Goal: Task Accomplishment & Management: Manage account settings

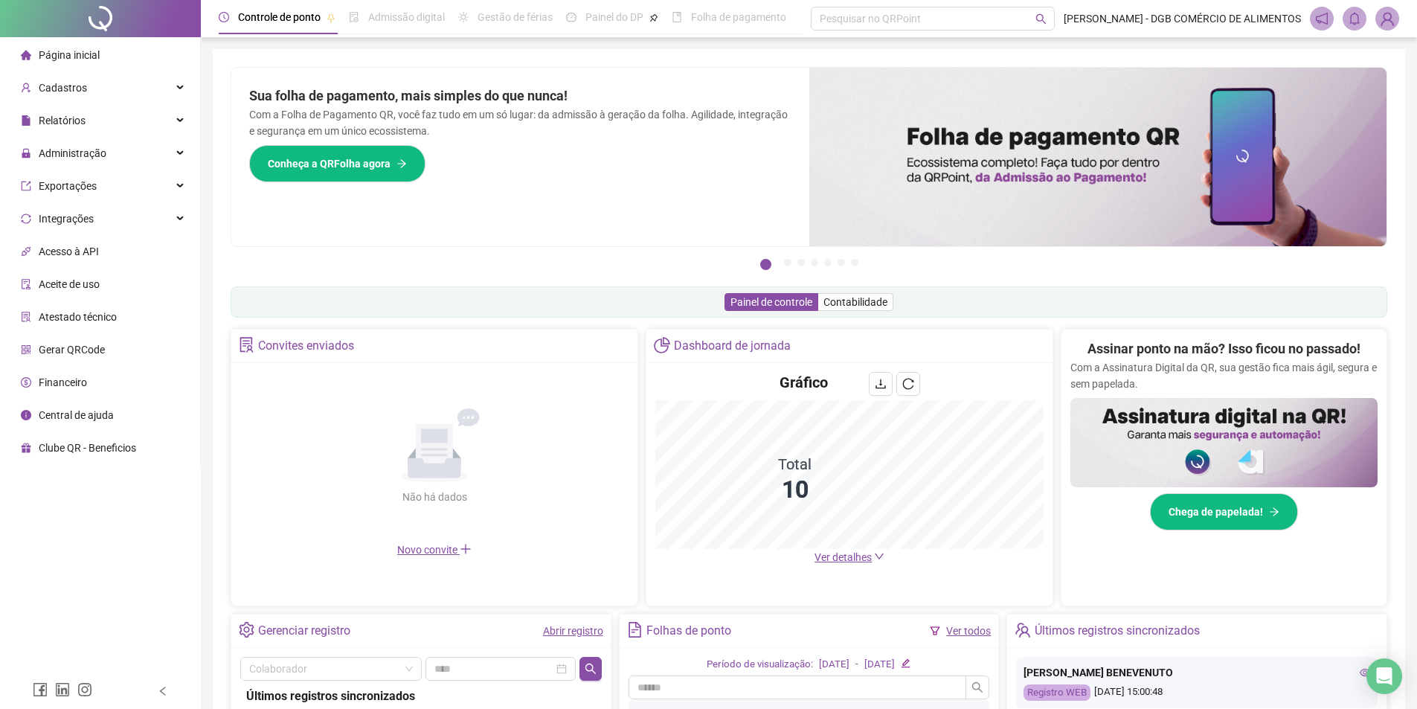
click at [80, 57] on span "Página inicial" at bounding box center [69, 55] width 61 height 12
click at [171, 85] on div "Cadastros" at bounding box center [100, 88] width 194 height 30
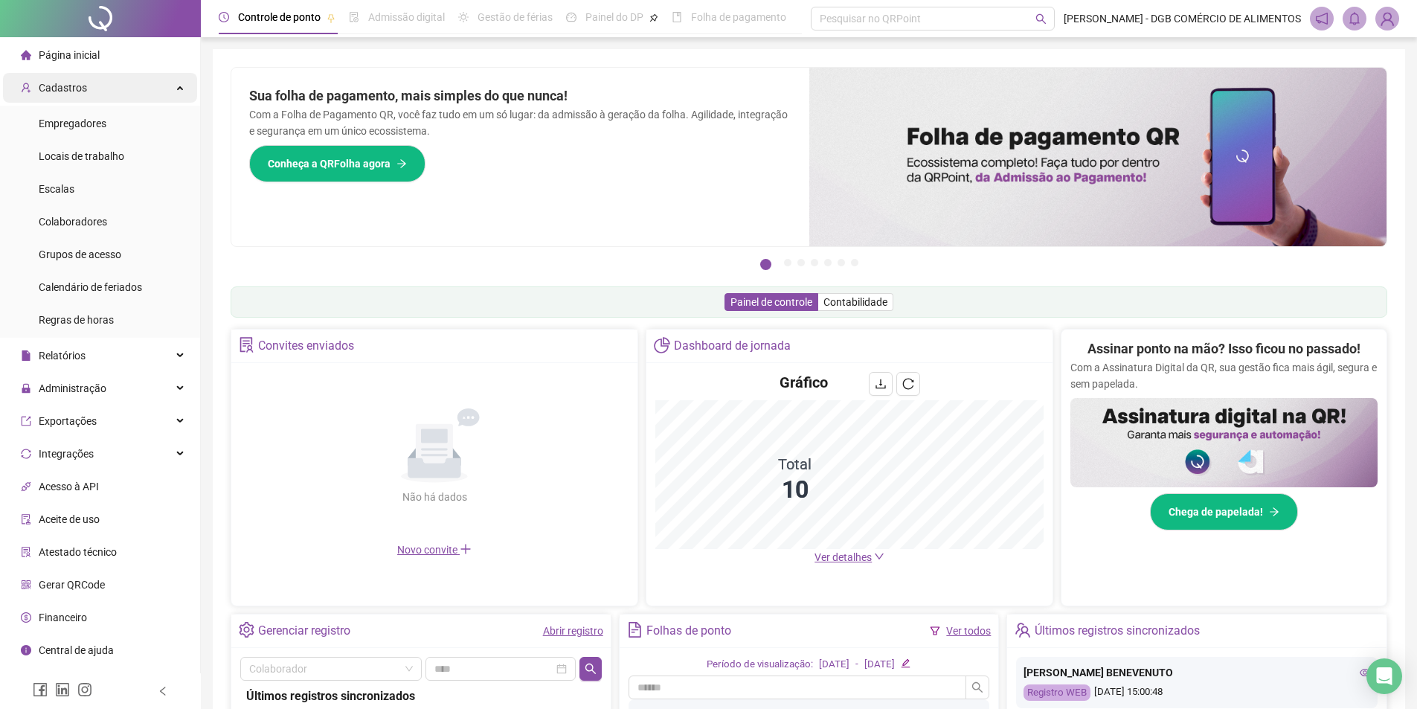
click at [159, 83] on div "Cadastros" at bounding box center [100, 88] width 194 height 30
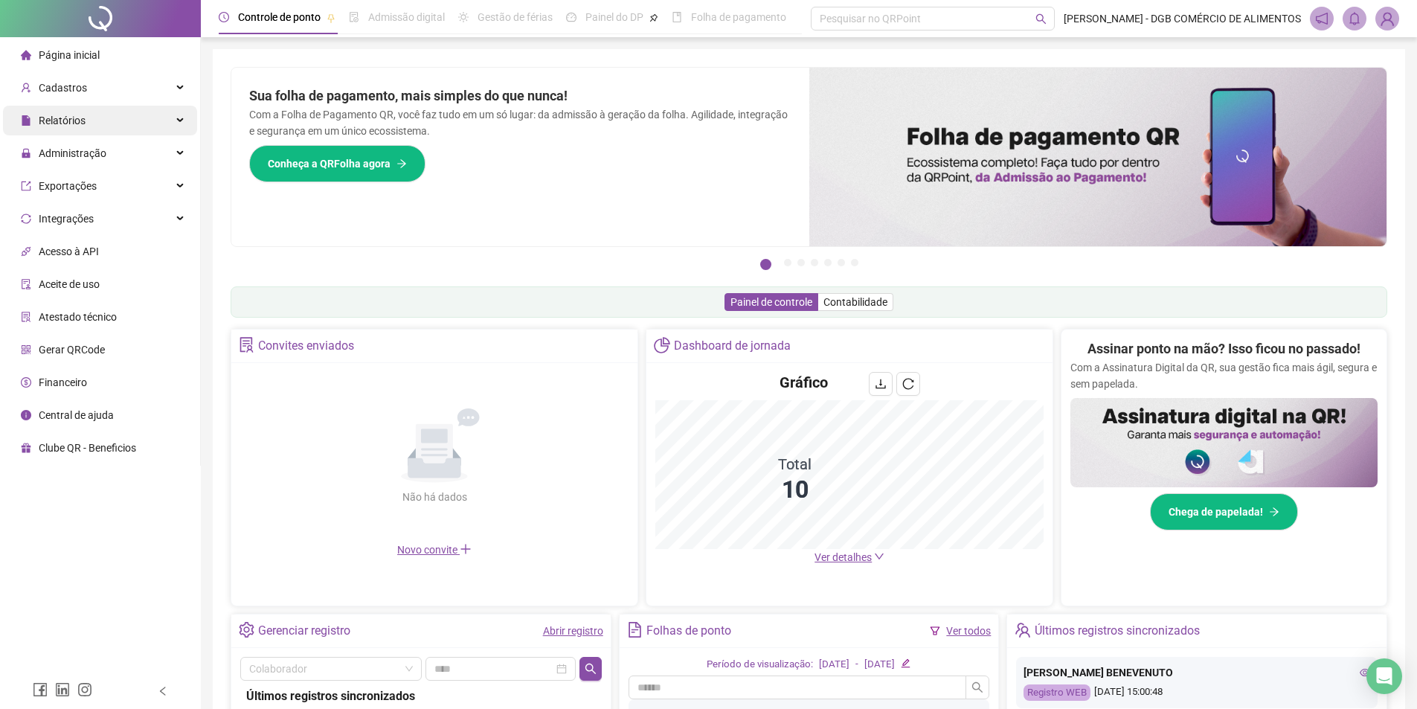
click at [167, 119] on div "Relatórios" at bounding box center [100, 121] width 194 height 30
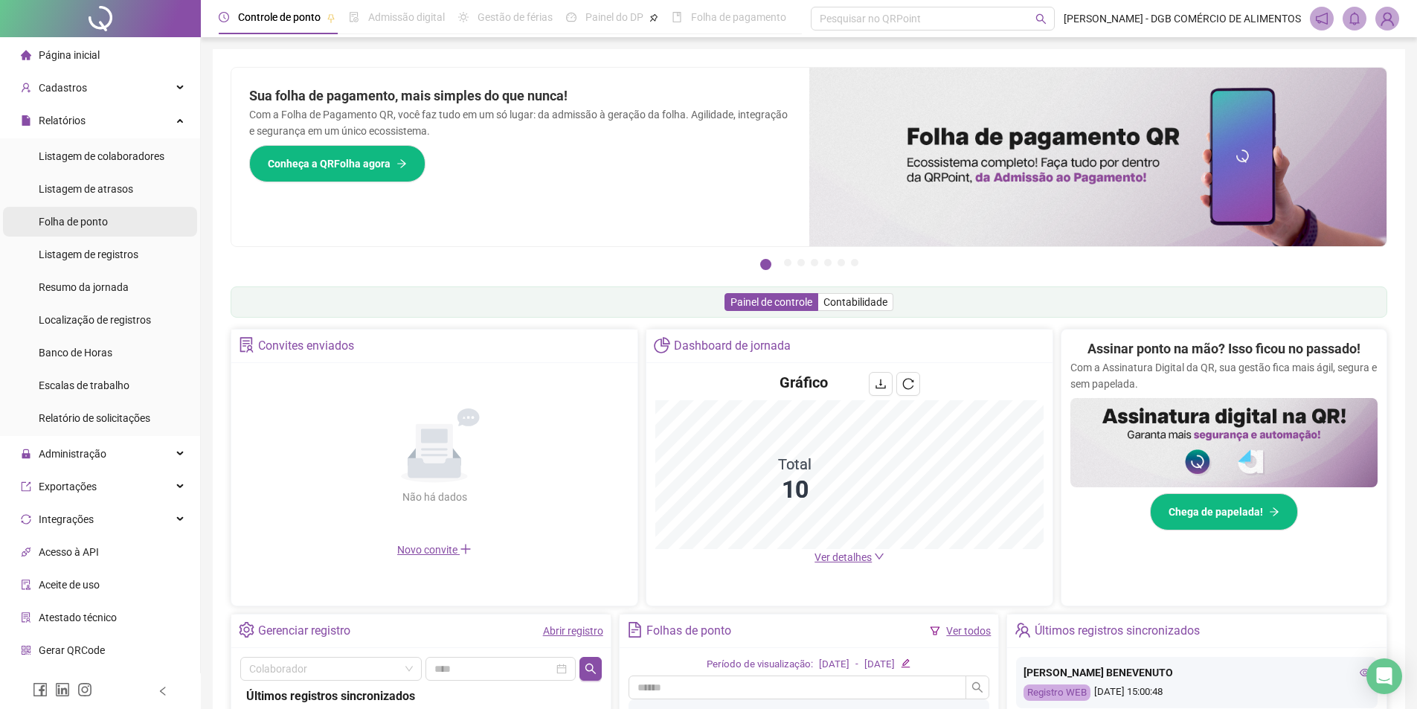
click at [86, 219] on span "Folha de ponto" at bounding box center [73, 222] width 69 height 12
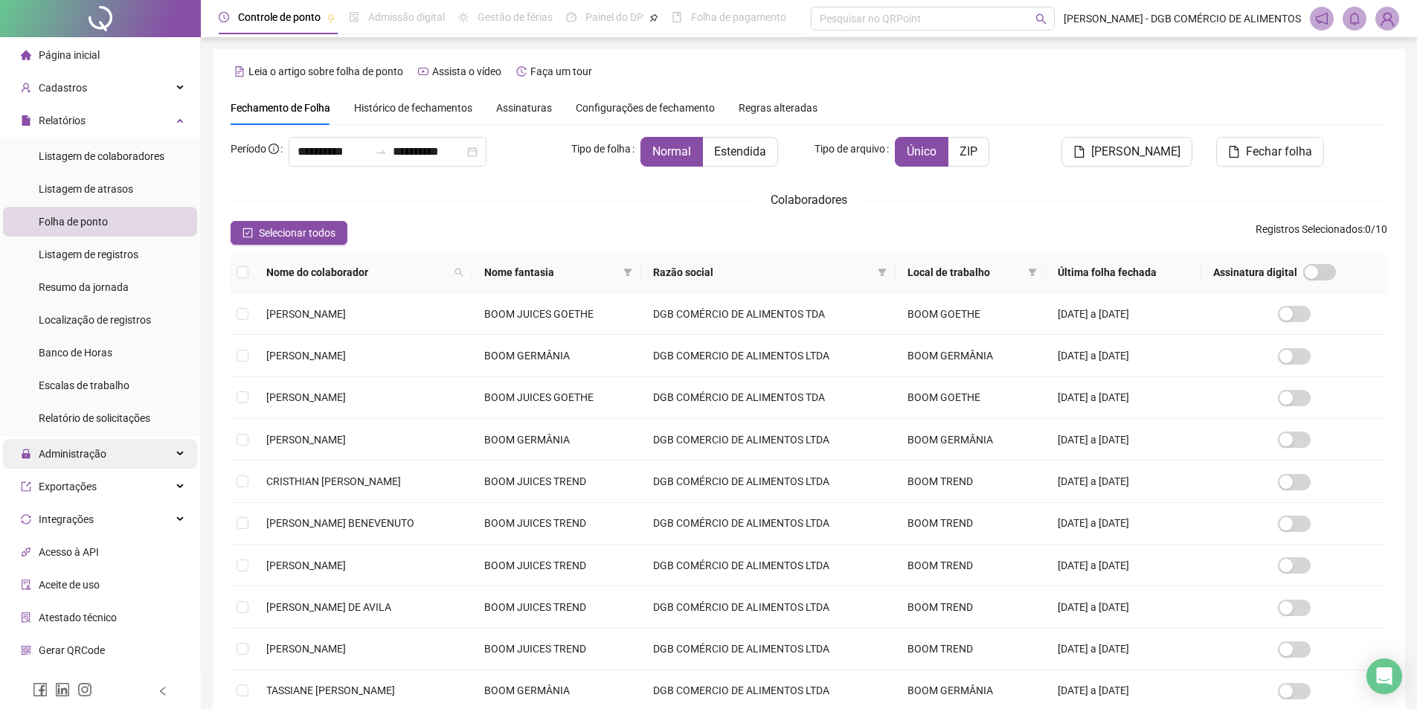
click at [145, 457] on div "Administração" at bounding box center [100, 454] width 194 height 30
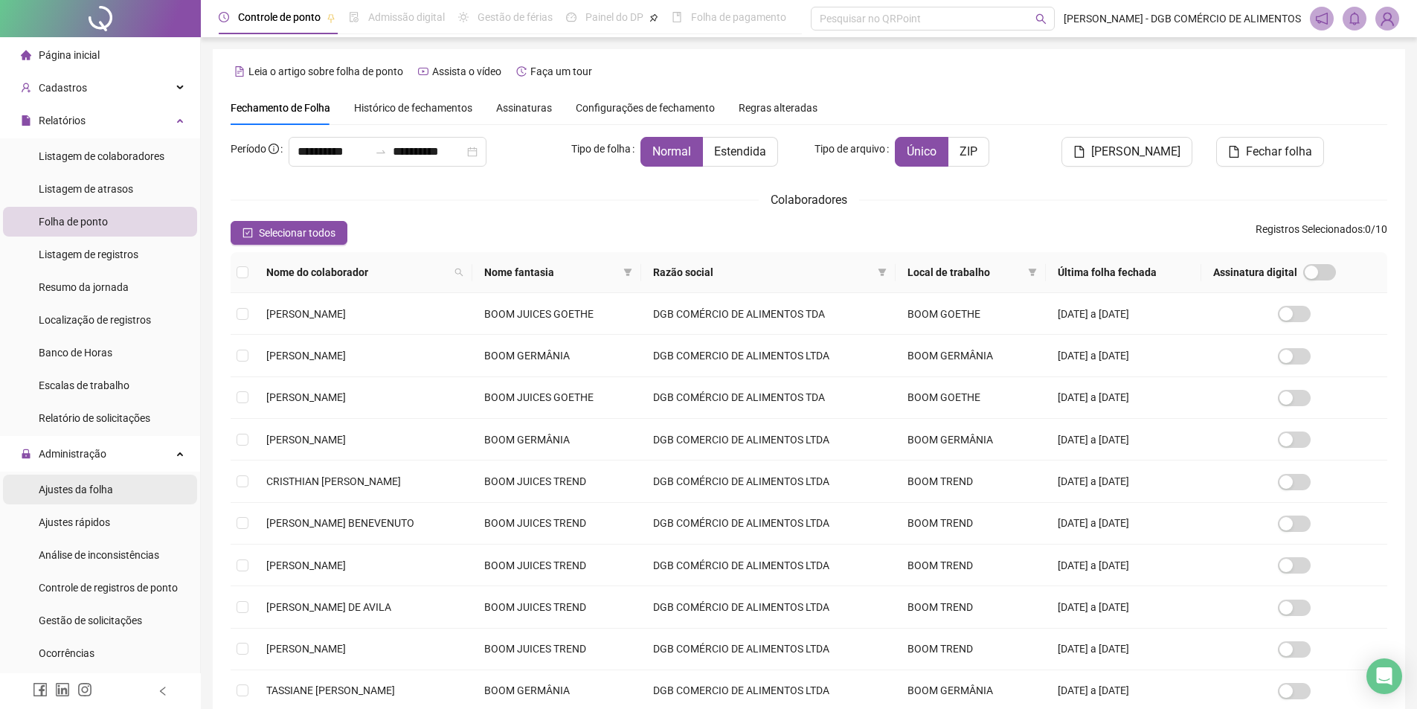
click at [90, 492] on span "Ajustes da folha" at bounding box center [76, 490] width 74 height 12
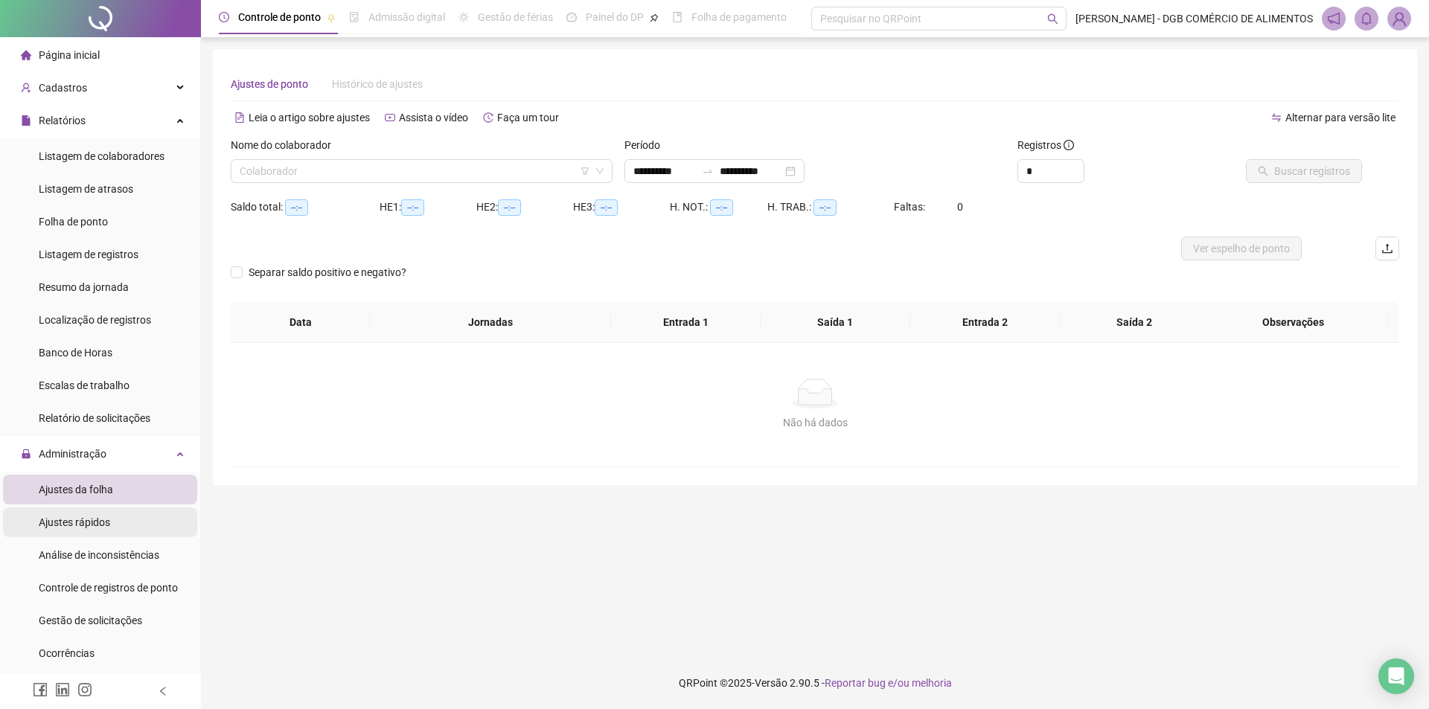
type input "**********"
click at [87, 519] on span "Ajustes rápidos" at bounding box center [74, 522] width 71 height 12
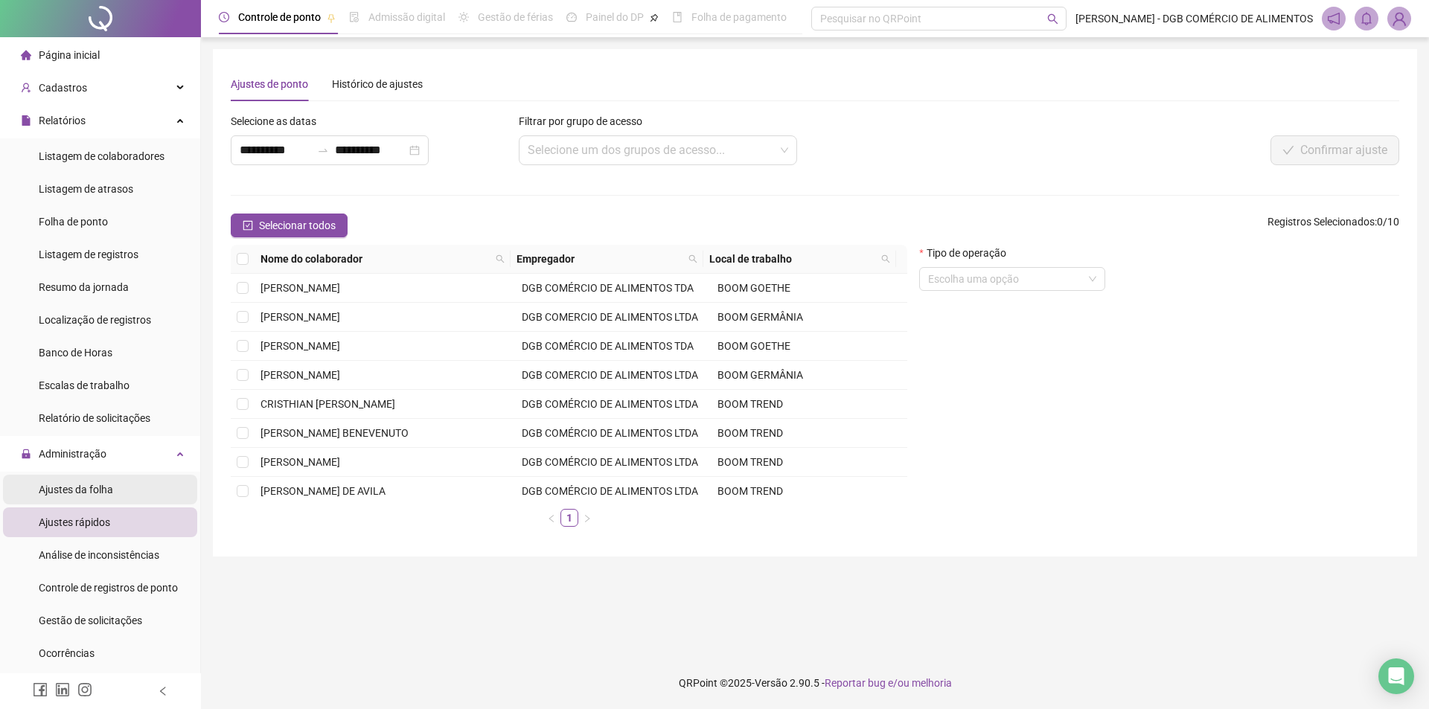
click at [97, 484] on span "Ajustes da folha" at bounding box center [76, 490] width 74 height 12
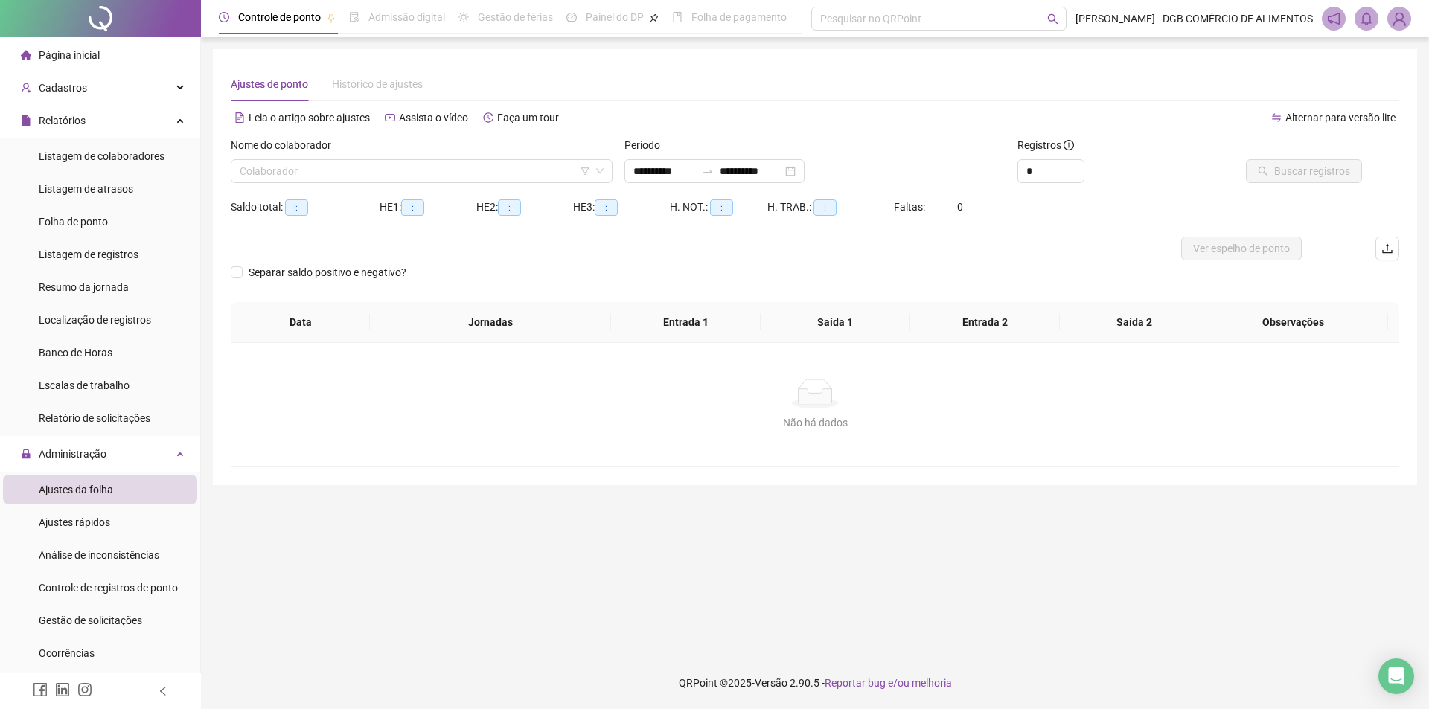
type input "**********"
click at [571, 176] on input "search" at bounding box center [415, 171] width 350 height 22
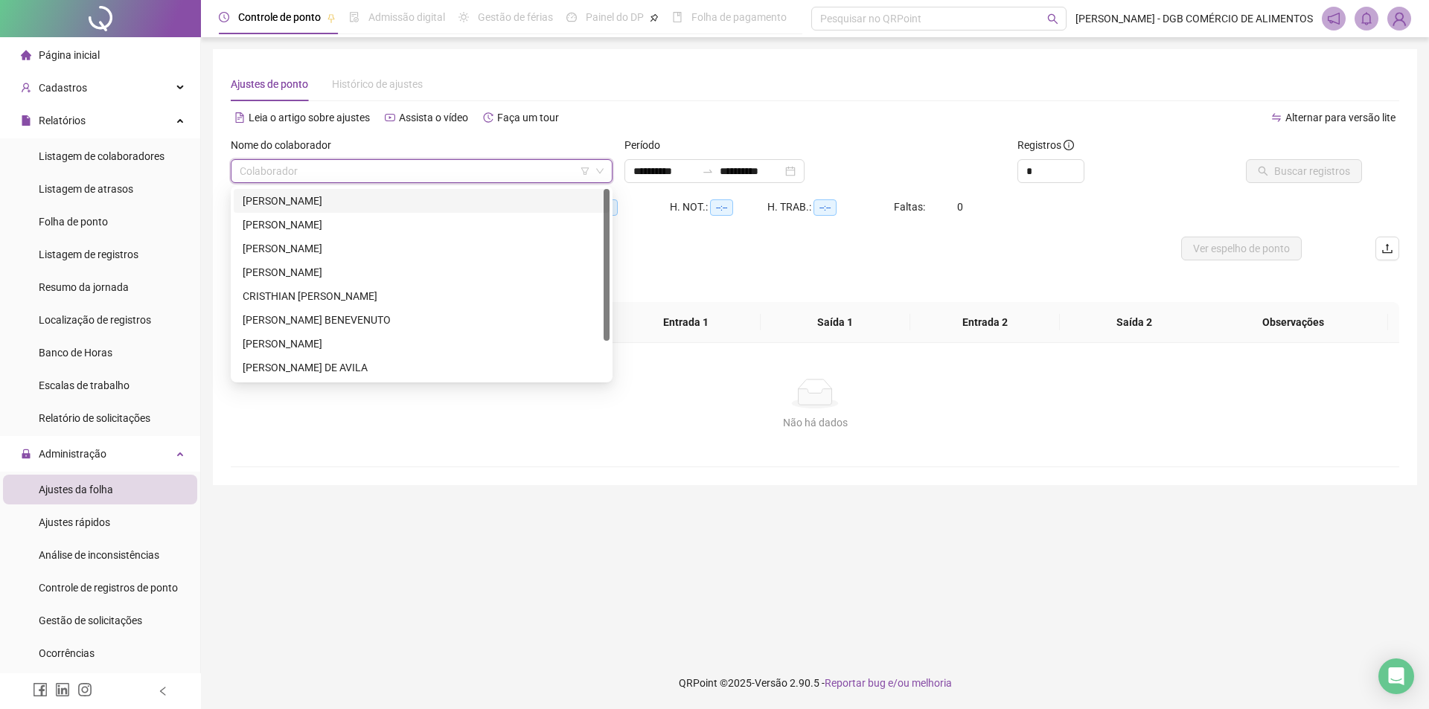
click at [571, 176] on input "search" at bounding box center [415, 171] width 350 height 22
click at [554, 169] on input "search" at bounding box center [415, 171] width 350 height 22
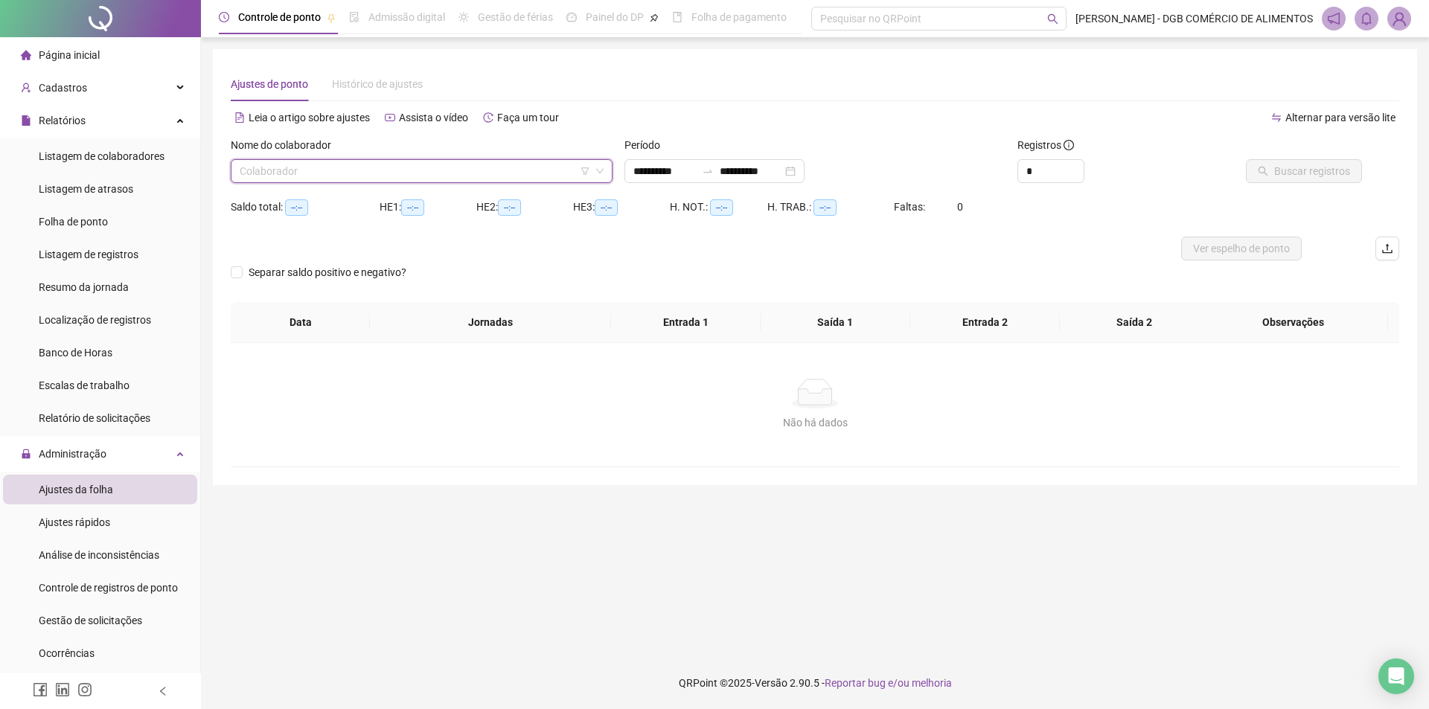
click at [604, 171] on div "Colaborador" at bounding box center [422, 171] width 382 height 24
click at [365, 89] on span "Histórico de ajustes" at bounding box center [377, 84] width 91 height 12
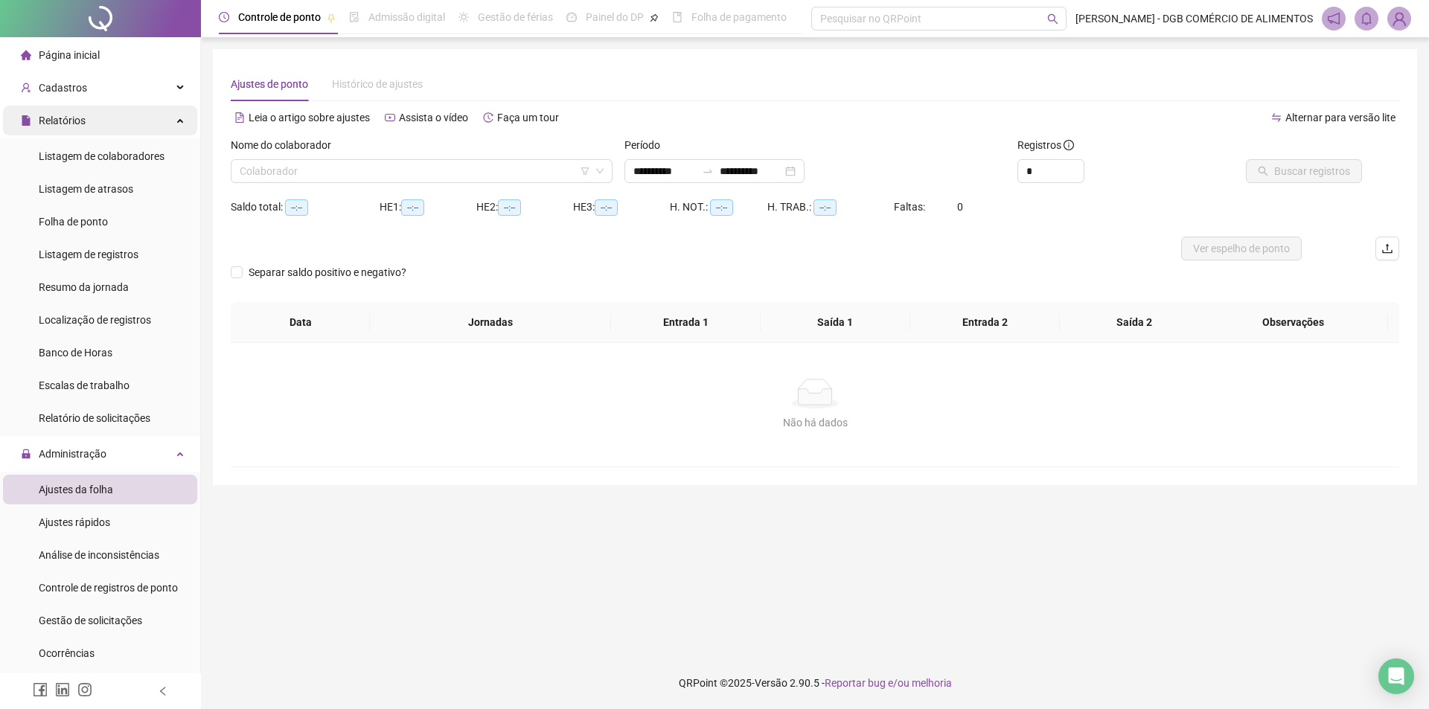
click at [159, 124] on div "Relatórios" at bounding box center [100, 121] width 194 height 30
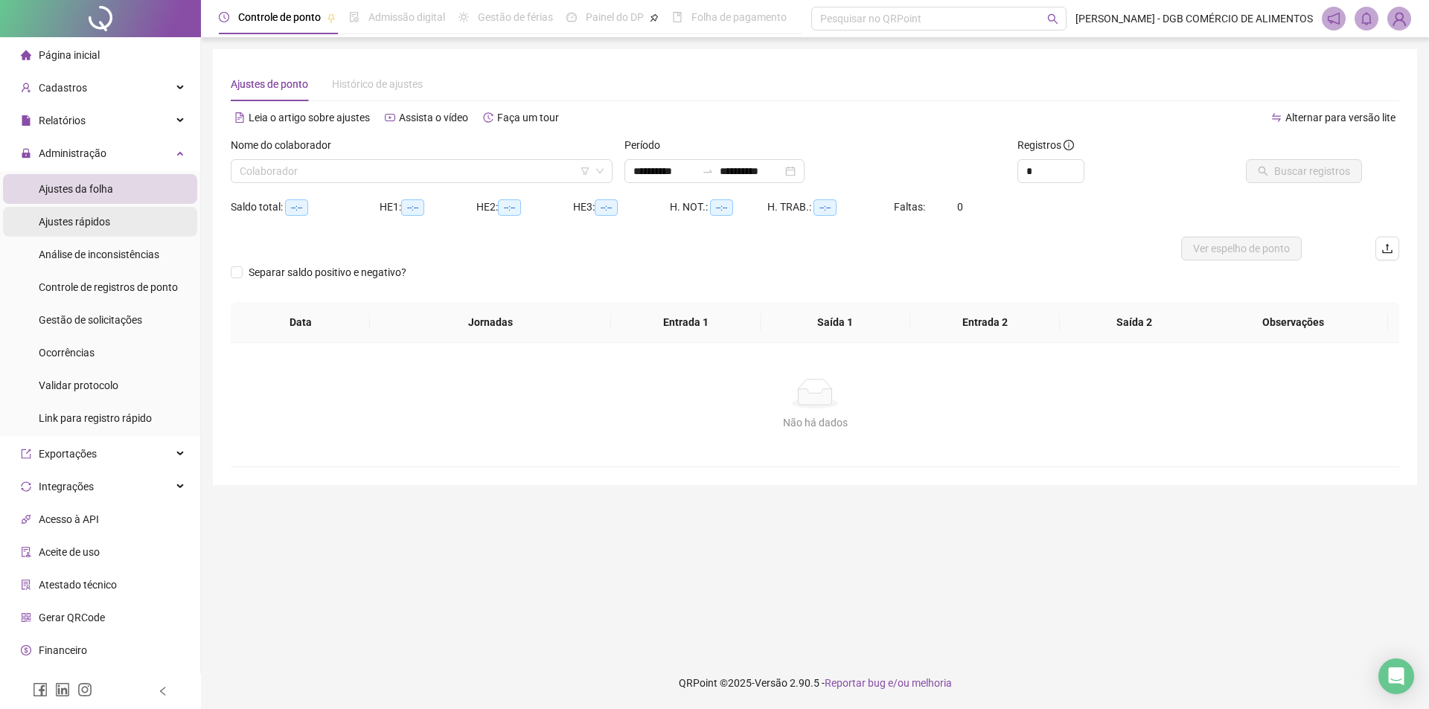
click at [100, 225] on span "Ajustes rápidos" at bounding box center [74, 222] width 71 height 12
